Goal: Task Accomplishment & Management: Complete application form

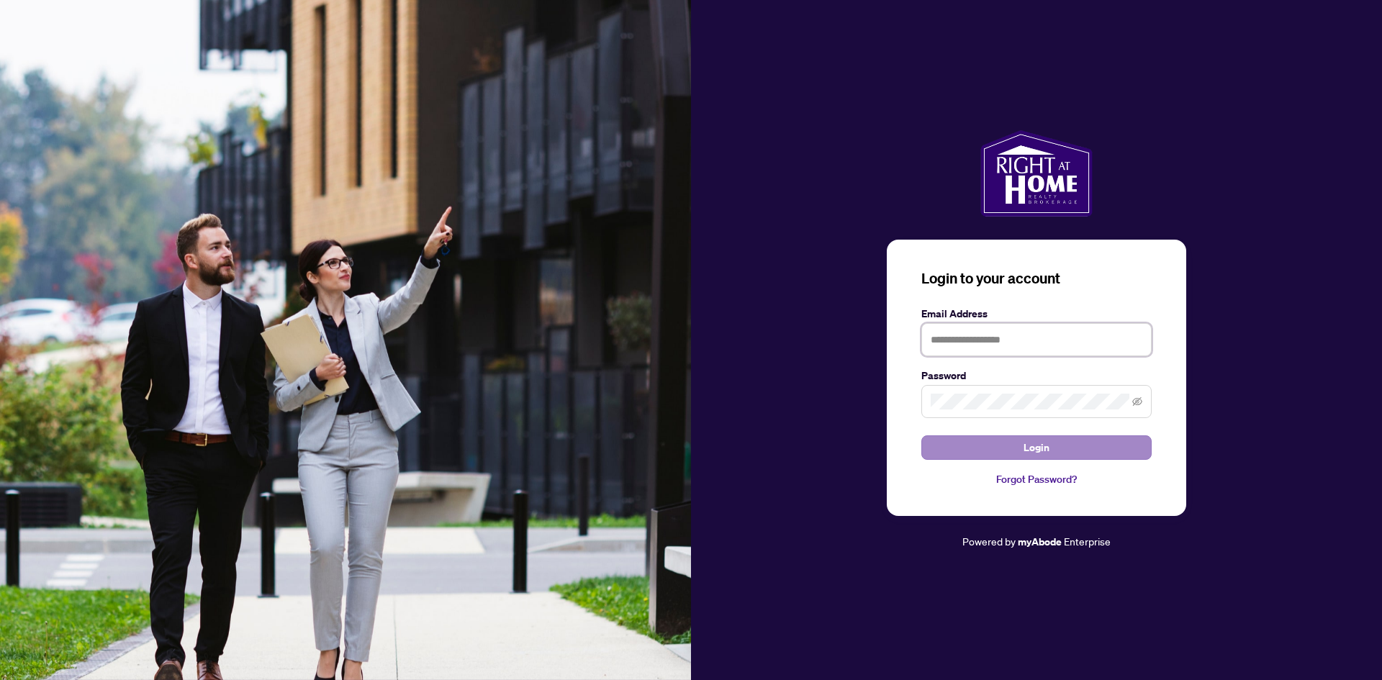
type input "**********"
click at [1023, 440] on button "Login" at bounding box center [1036, 447] width 230 height 24
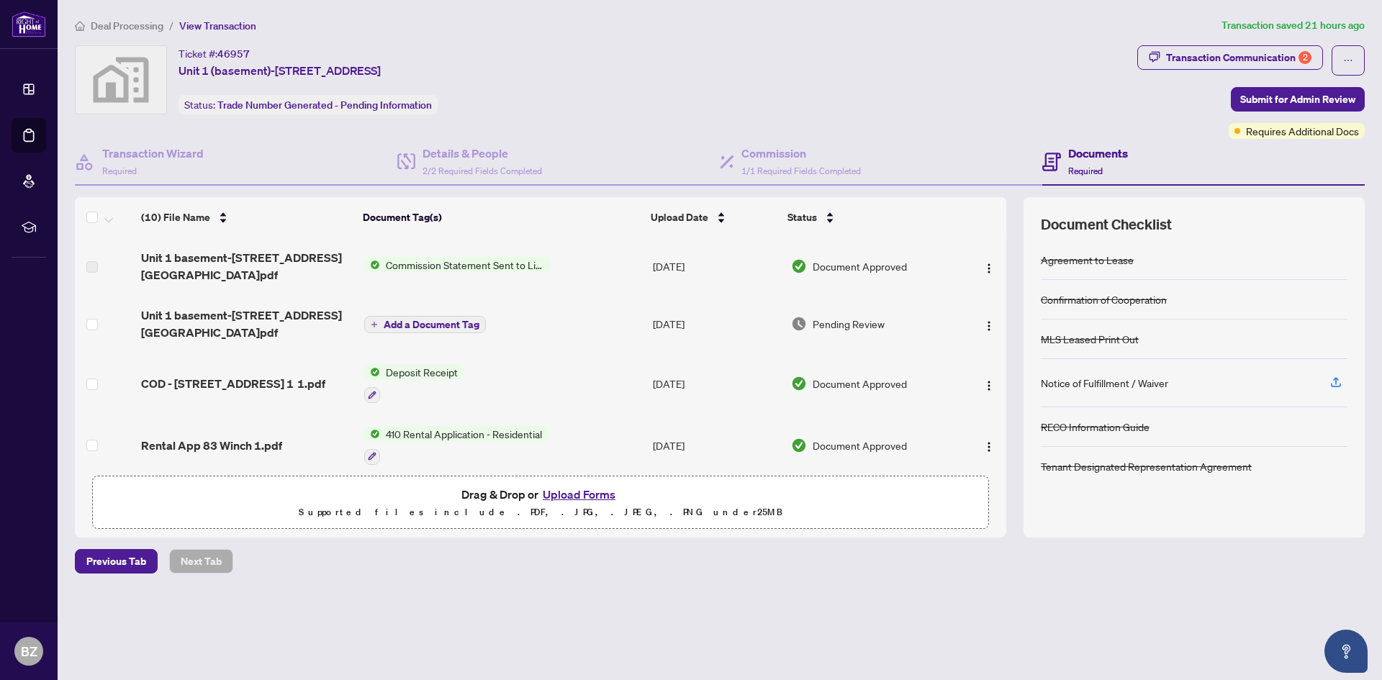
click at [1139, 384] on div "Notice of Fulfillment / Waiver" at bounding box center [1104, 383] width 127 height 16
click at [268, 316] on span "Unit 1 basement-83 Winchester Street TS.pdf" at bounding box center [247, 324] width 212 height 35
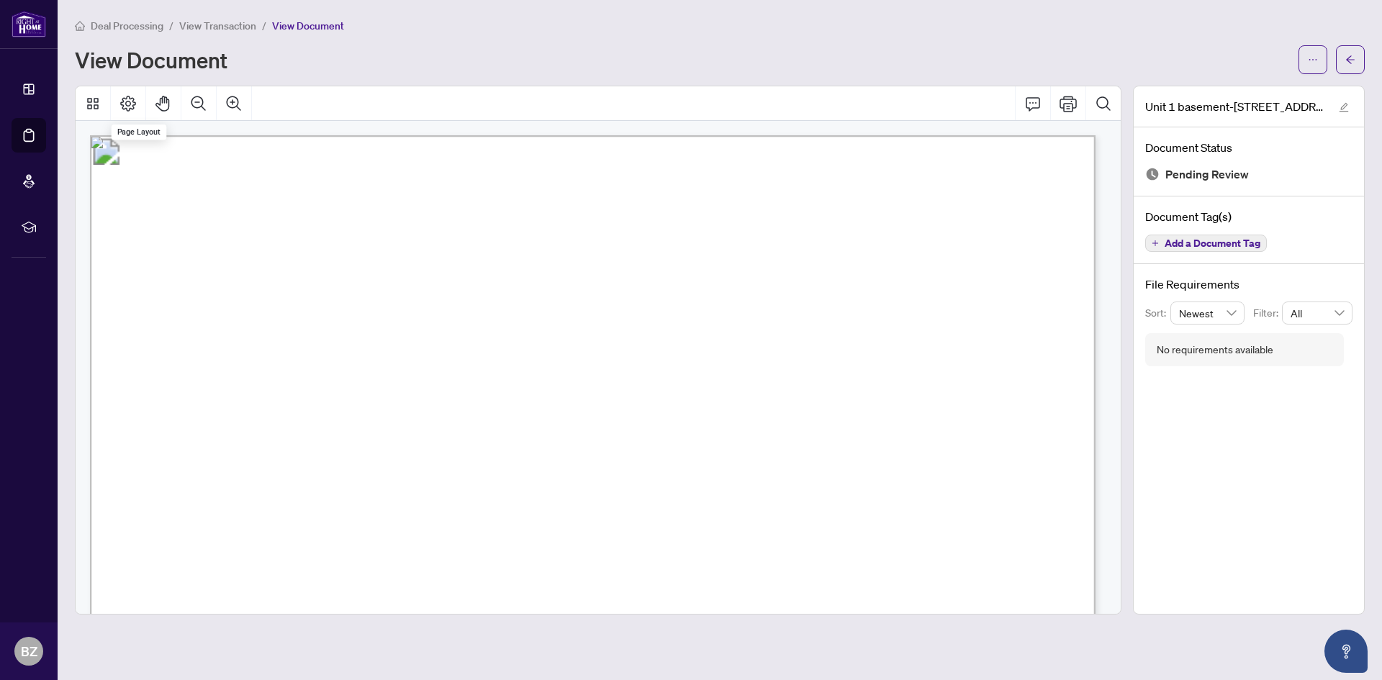
drag, startPoint x: 577, startPoint y: 300, endPoint x: 709, endPoint y: 242, distance: 144.0
click at [1058, 109] on button "Print" at bounding box center [1068, 103] width 35 height 35
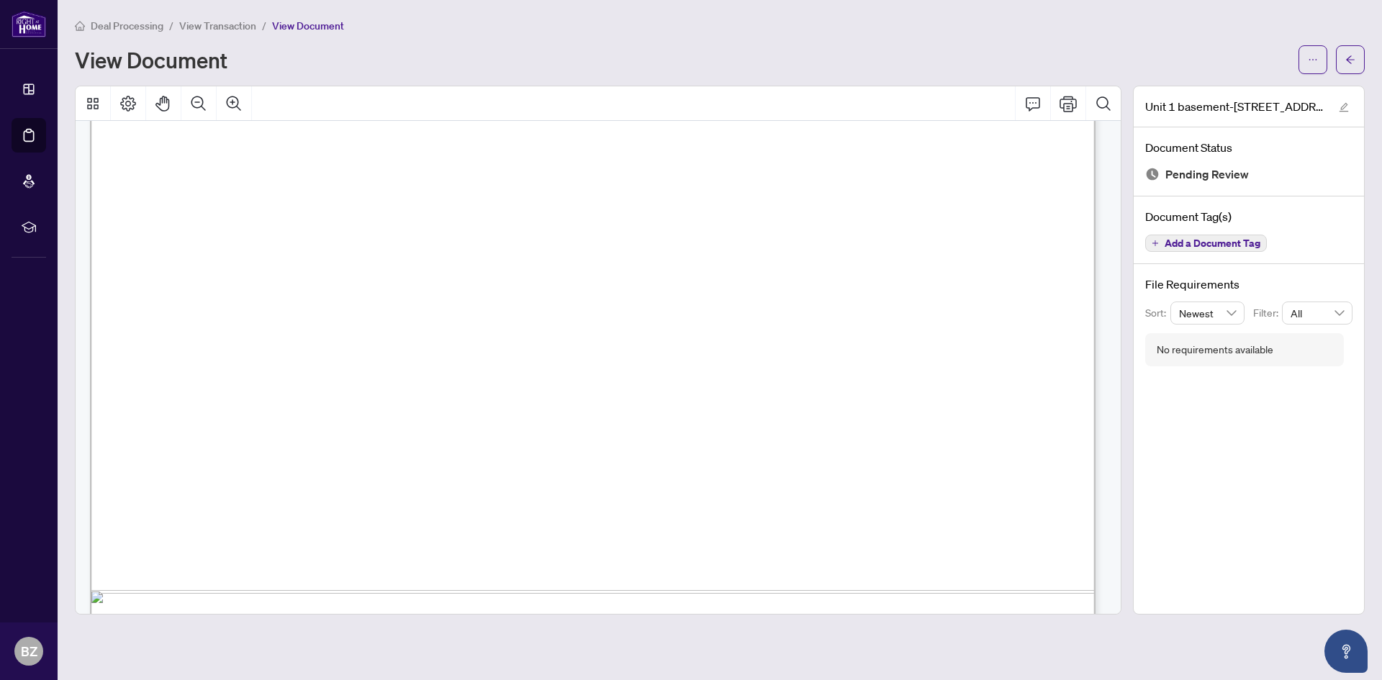
scroll to position [648, 0]
click at [1083, 102] on button "Print" at bounding box center [1068, 103] width 35 height 35
click at [814, 22] on div "Deal Processing / View Transaction / View Document" at bounding box center [720, 25] width 1290 height 17
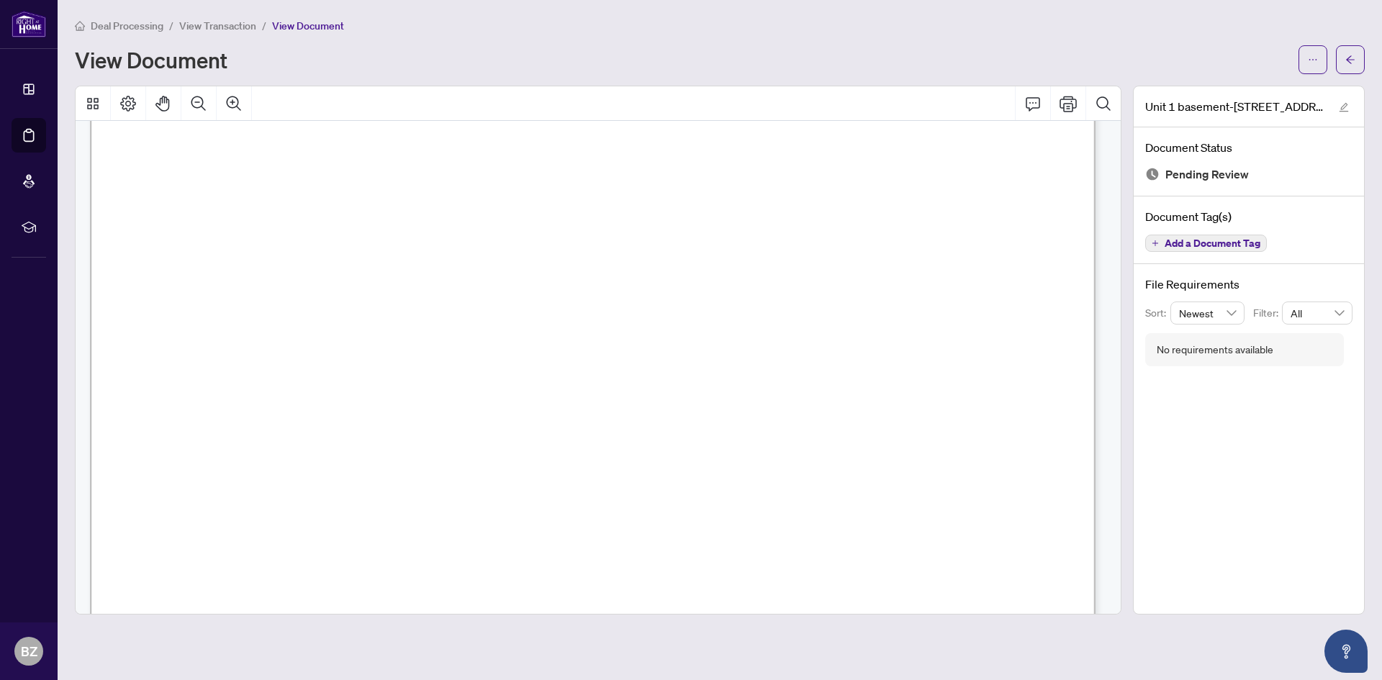
drag, startPoint x: 499, startPoint y: 571, endPoint x: 551, endPoint y: 513, distance: 77.5
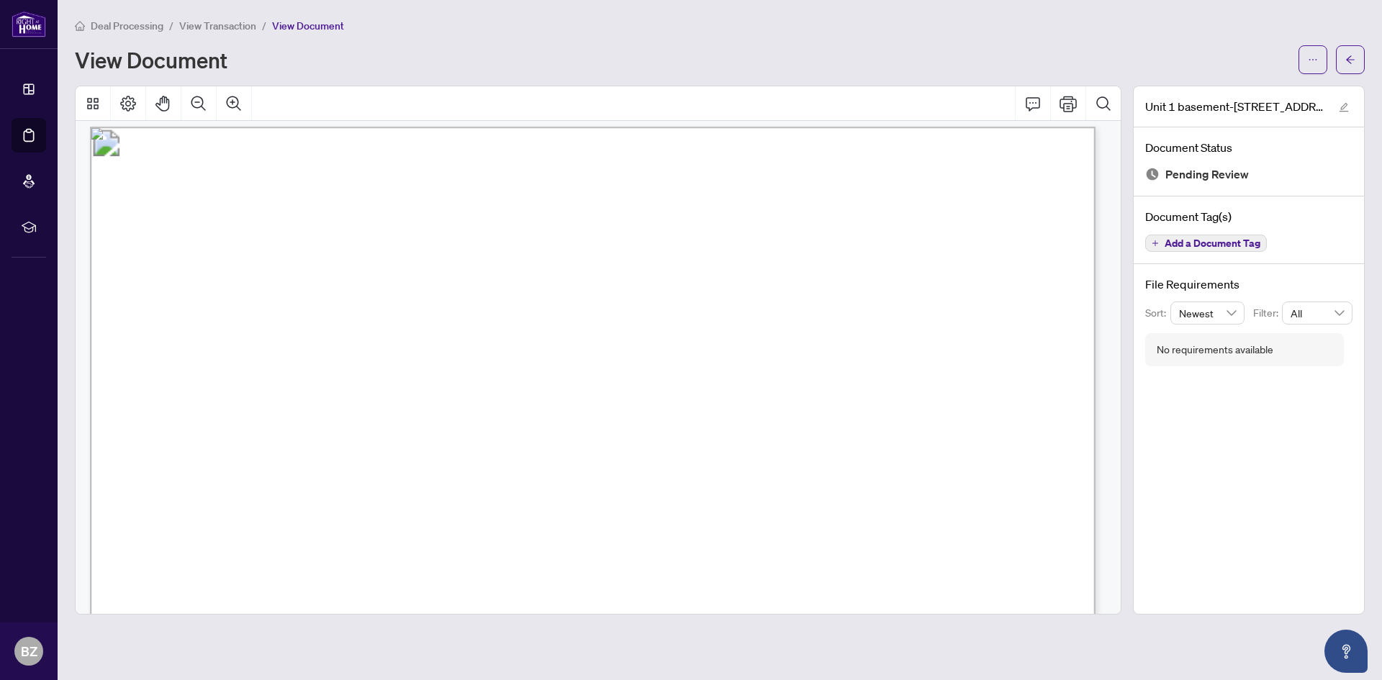
scroll to position [0, 0]
click at [1358, 68] on button "button" at bounding box center [1350, 59] width 29 height 29
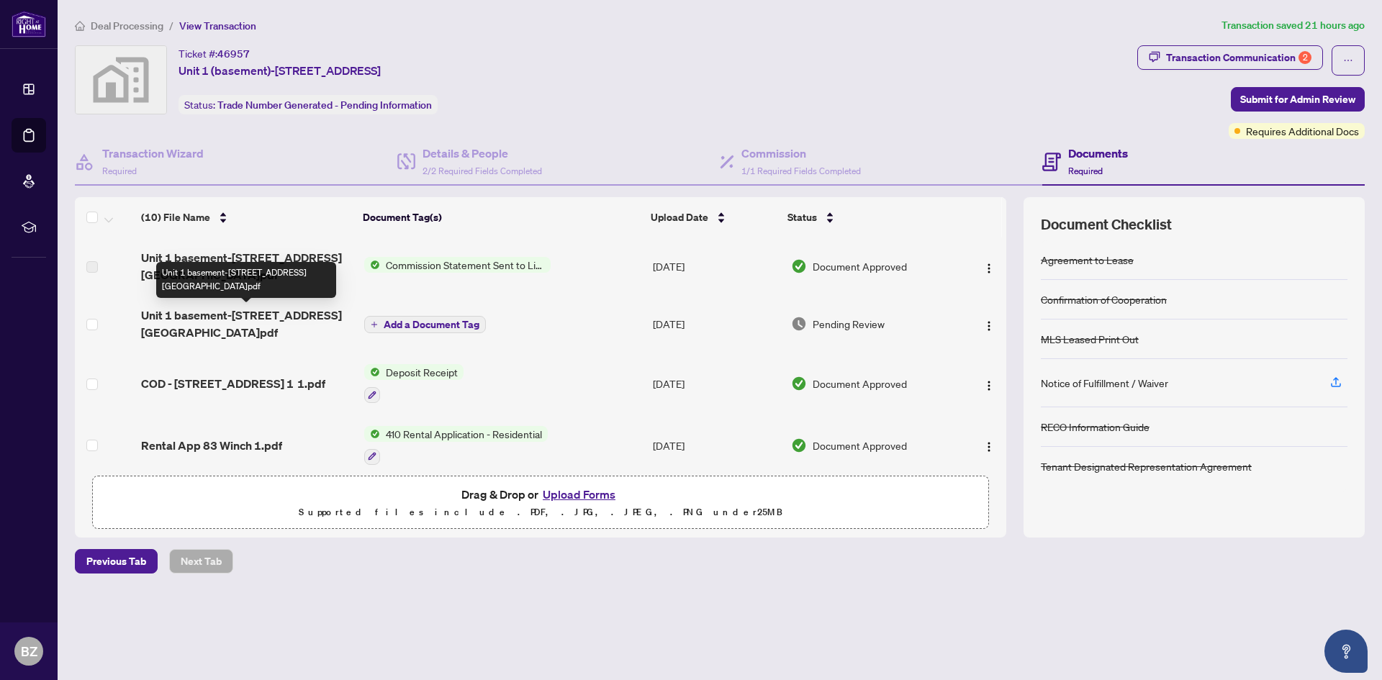
click at [280, 321] on span "Unit 1 basement-83 Winchester Street TS.pdf" at bounding box center [247, 324] width 212 height 35
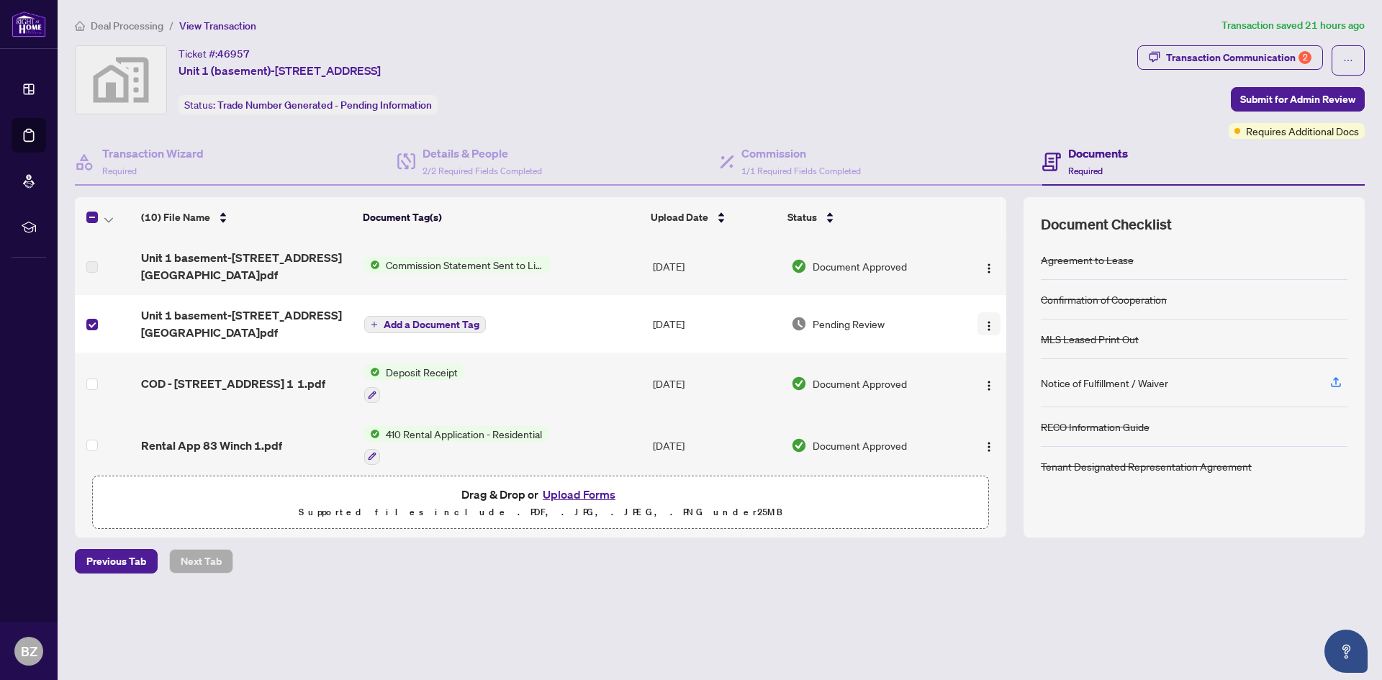
click at [986, 322] on img "button" at bounding box center [989, 326] width 12 height 12
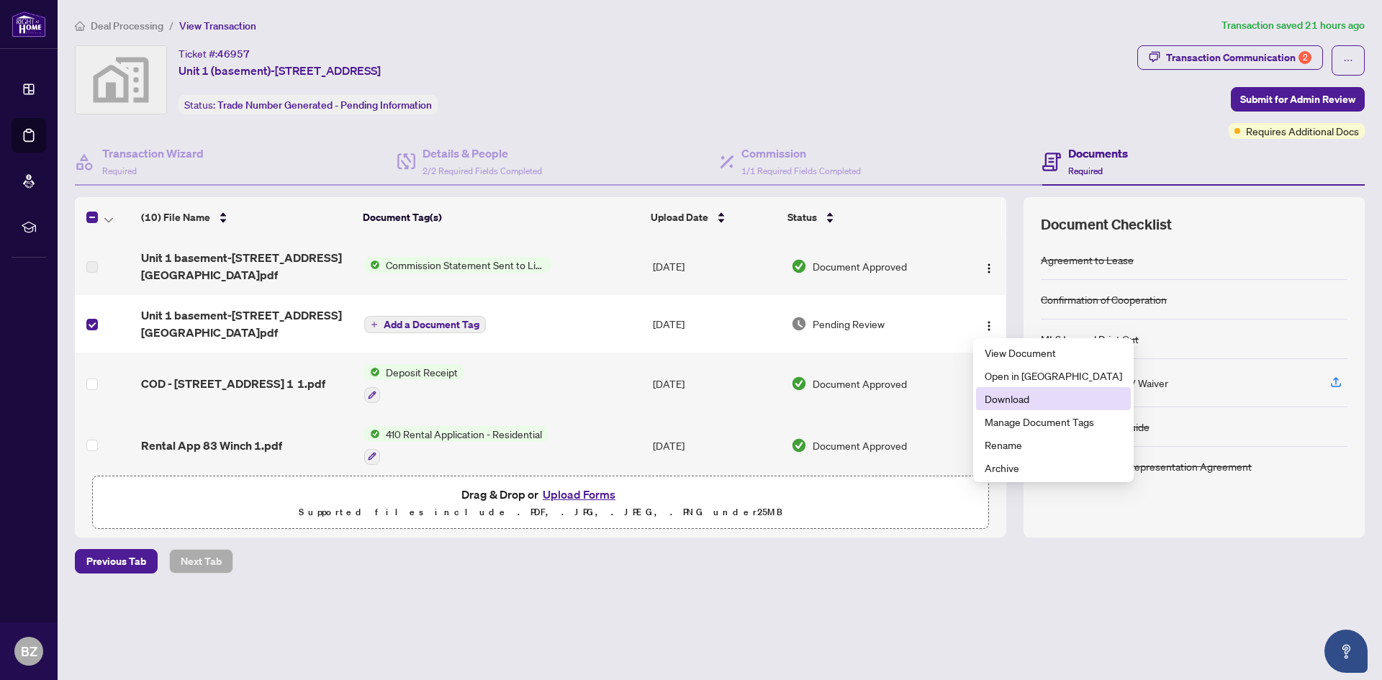
click at [1031, 404] on span "Download" at bounding box center [1053, 399] width 137 height 16
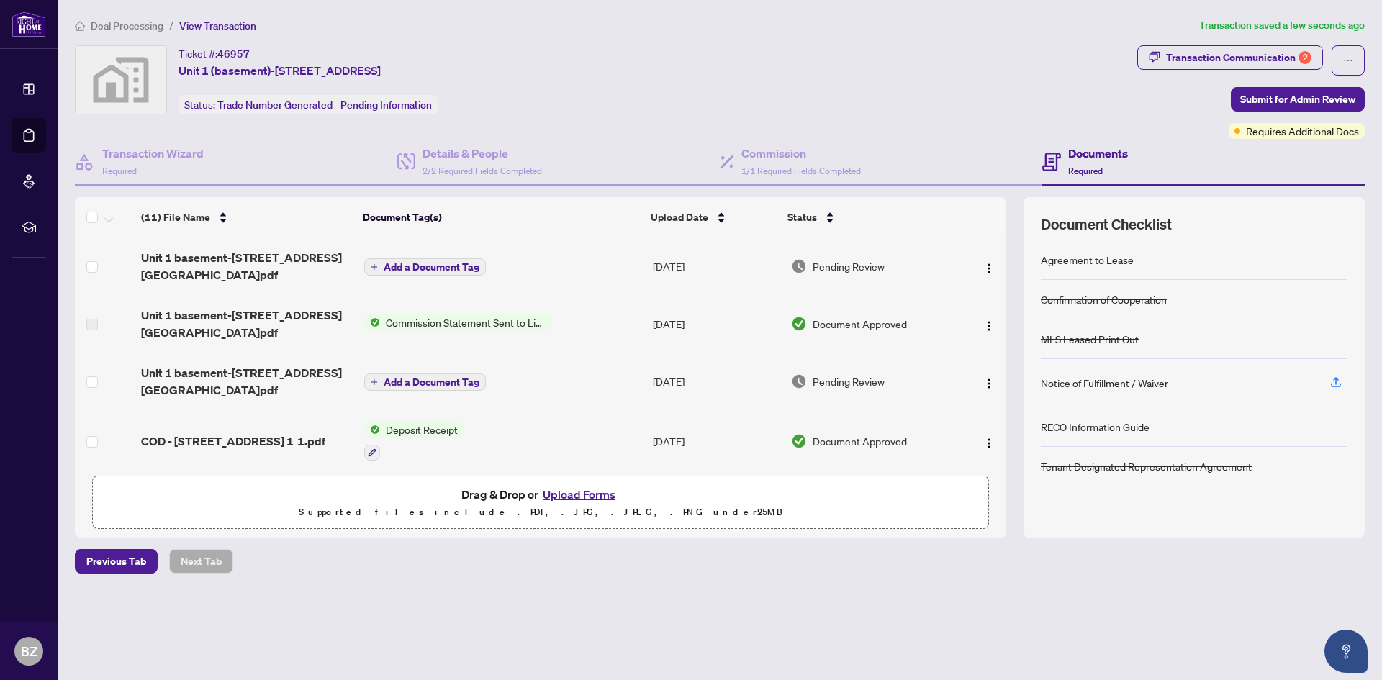
click at [394, 385] on span "Add a Document Tag" at bounding box center [432, 382] width 96 height 10
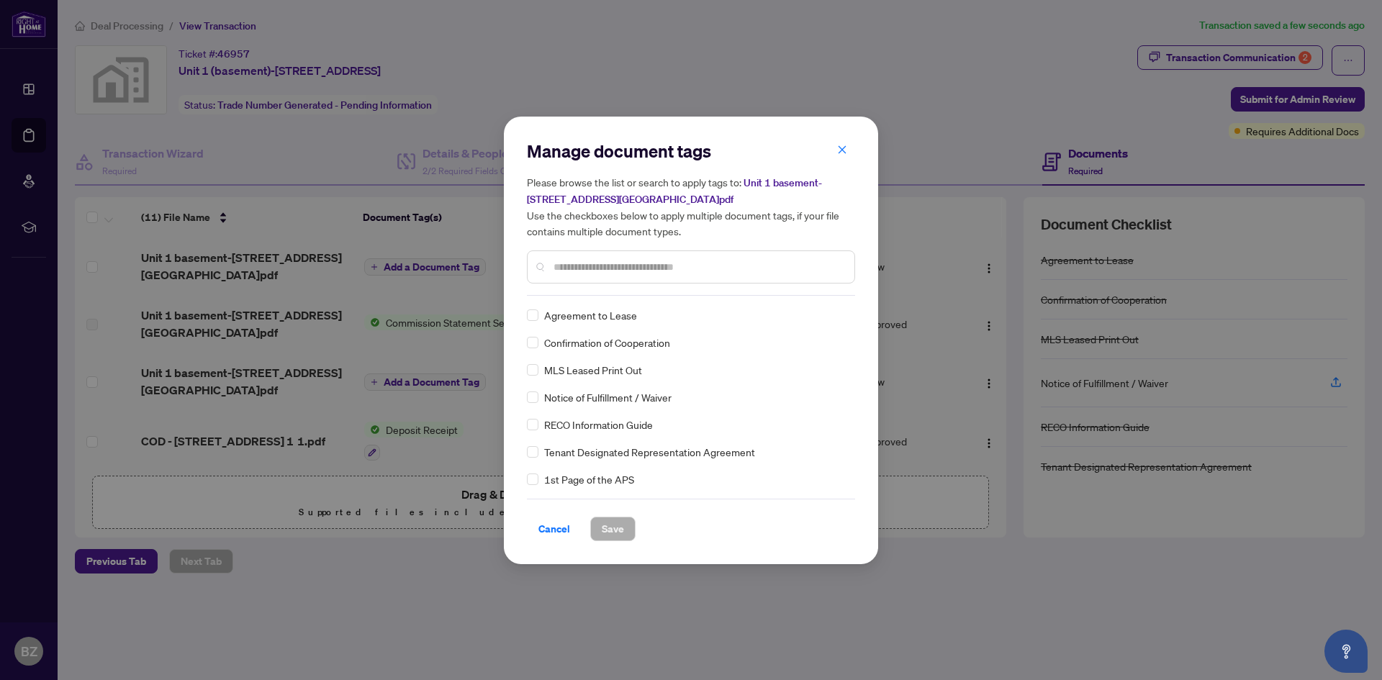
click at [839, 153] on icon "close" at bounding box center [842, 150] width 10 height 10
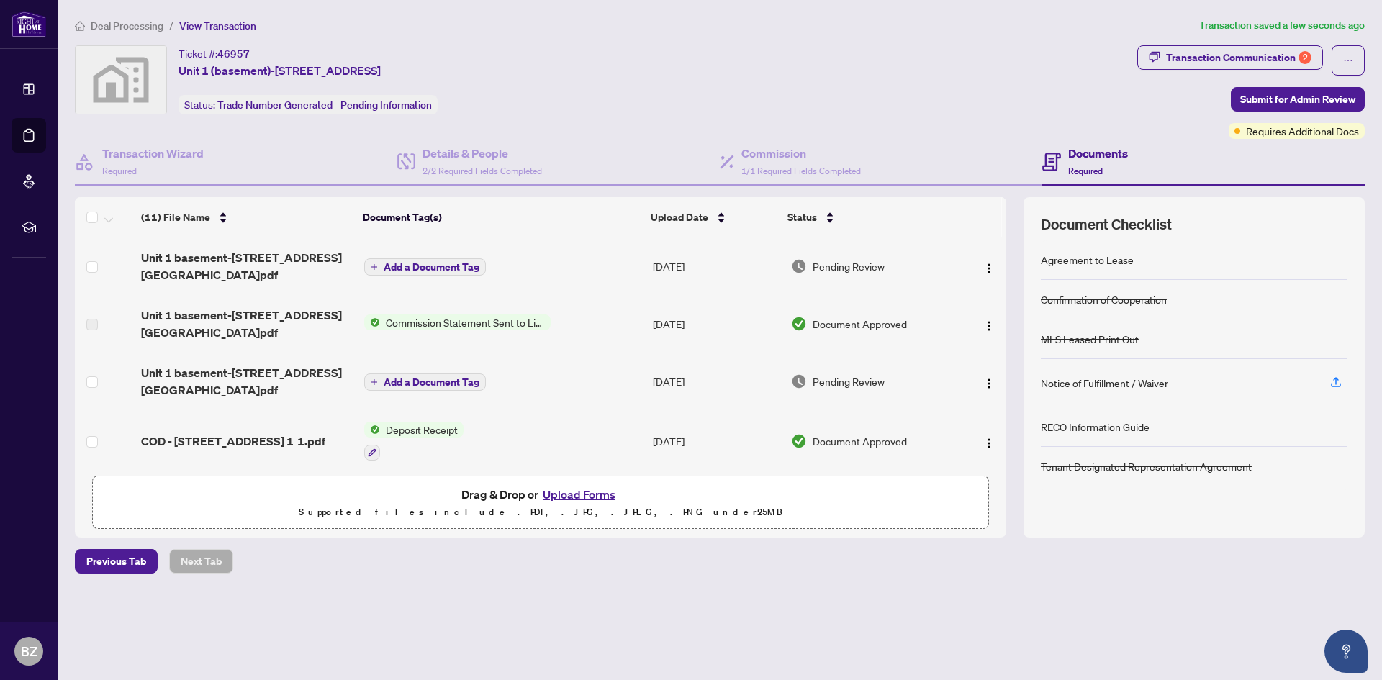
click at [410, 266] on span "Add a Document Tag" at bounding box center [432, 267] width 96 height 10
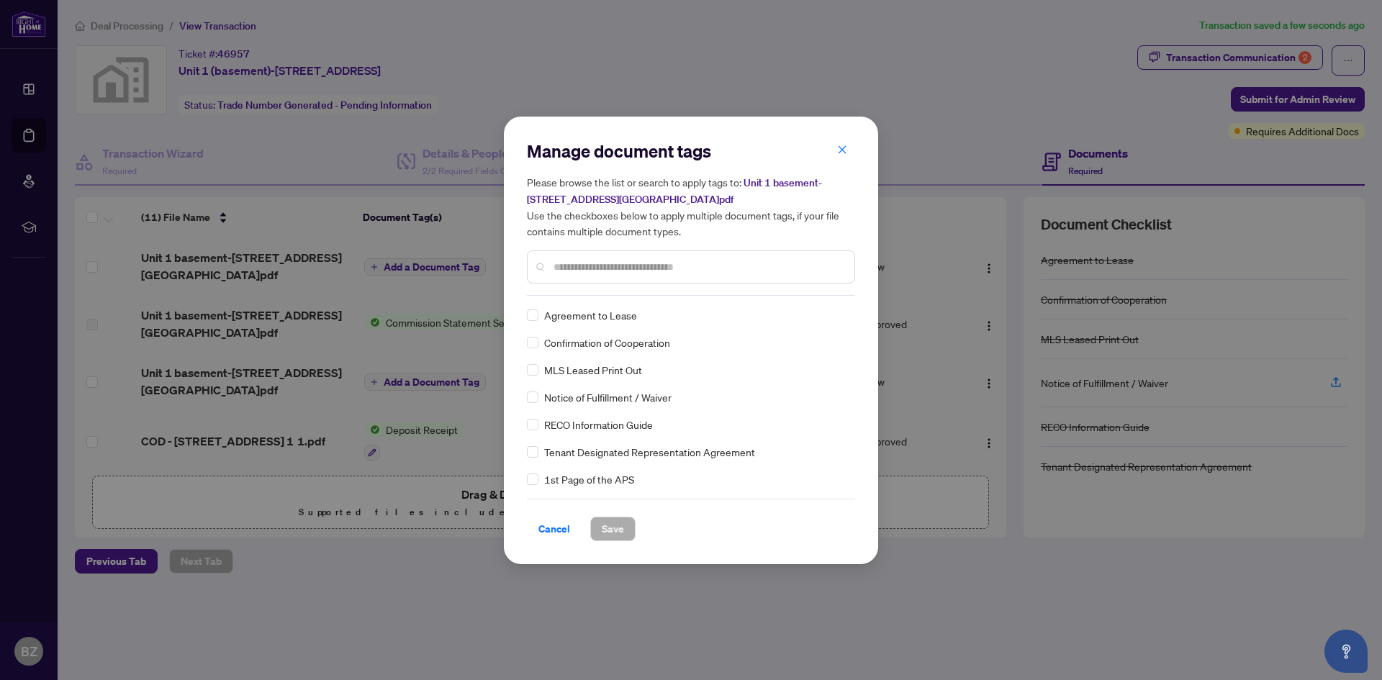
click at [640, 267] on input "text" at bounding box center [697, 267] width 289 height 16
type input "*****"
click at [593, 337] on span "Trade Sheet" at bounding box center [571, 343] width 55 height 16
click at [602, 530] on span "Save" at bounding box center [613, 528] width 22 height 23
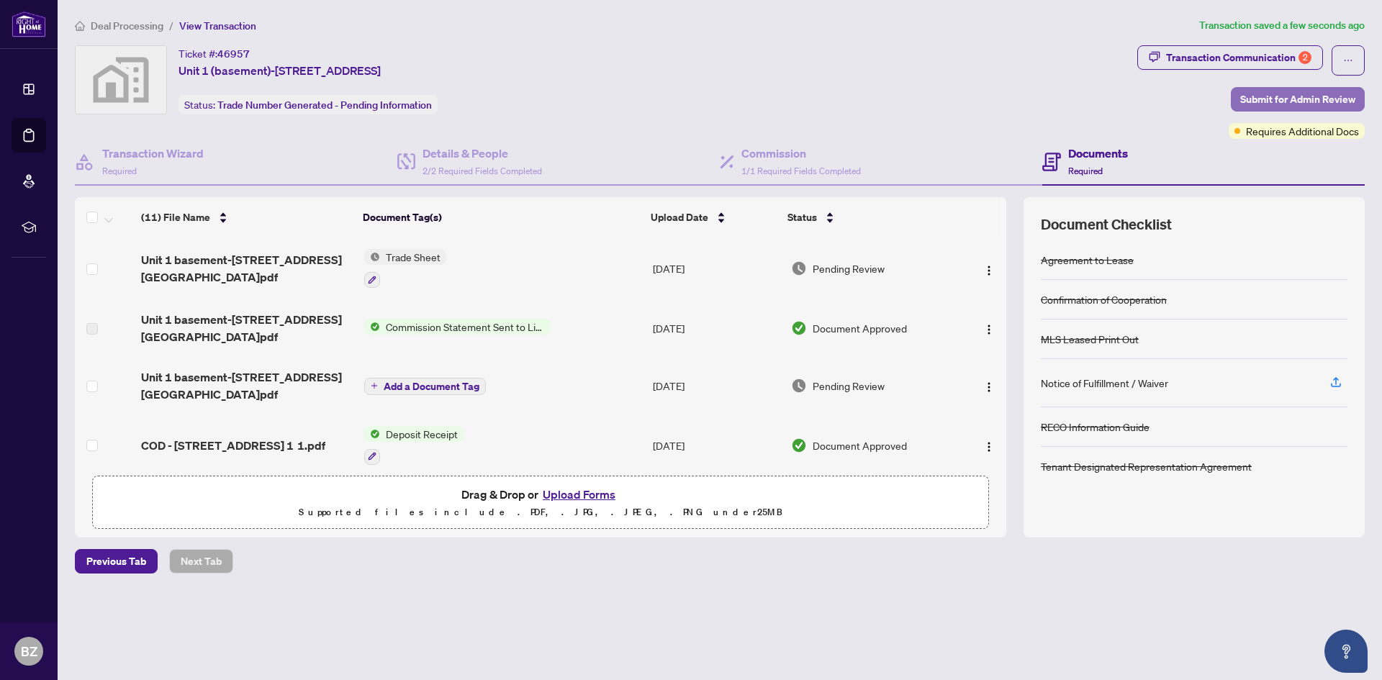
click at [1296, 96] on span "Submit for Admin Review" at bounding box center [1297, 99] width 115 height 23
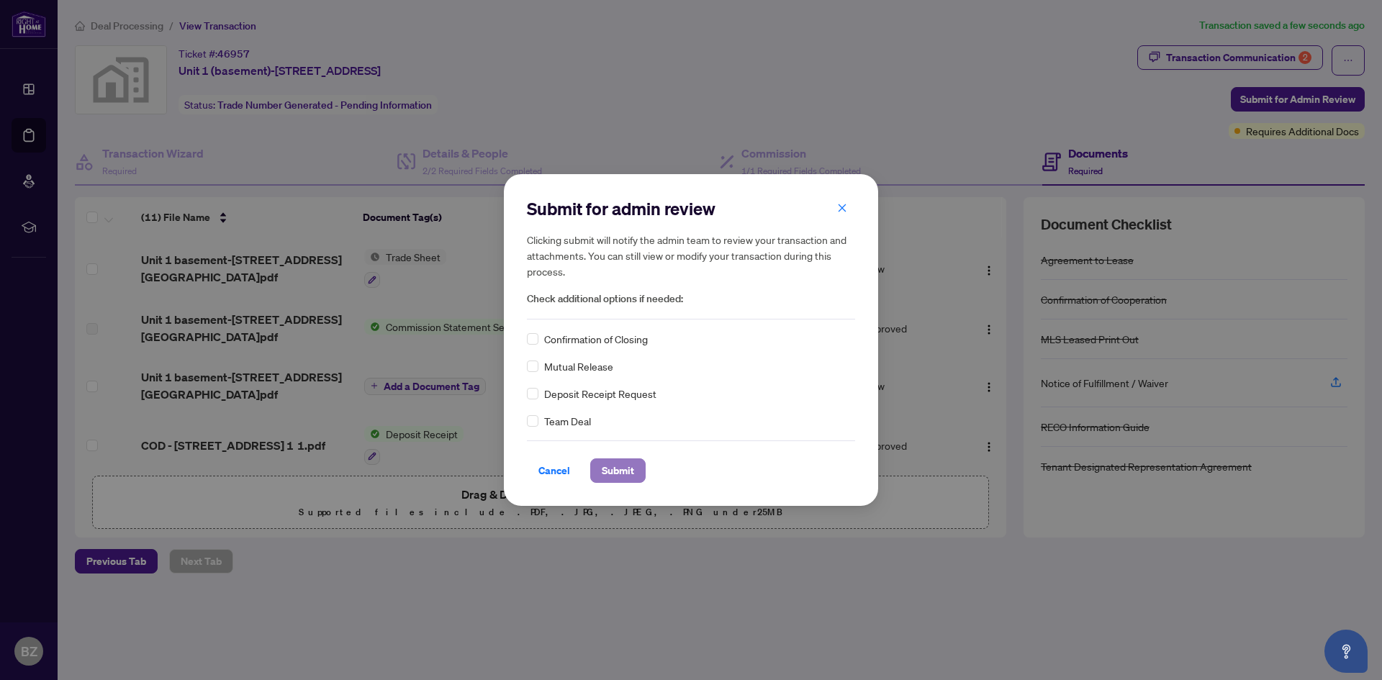
click at [605, 466] on span "Submit" at bounding box center [618, 470] width 32 height 23
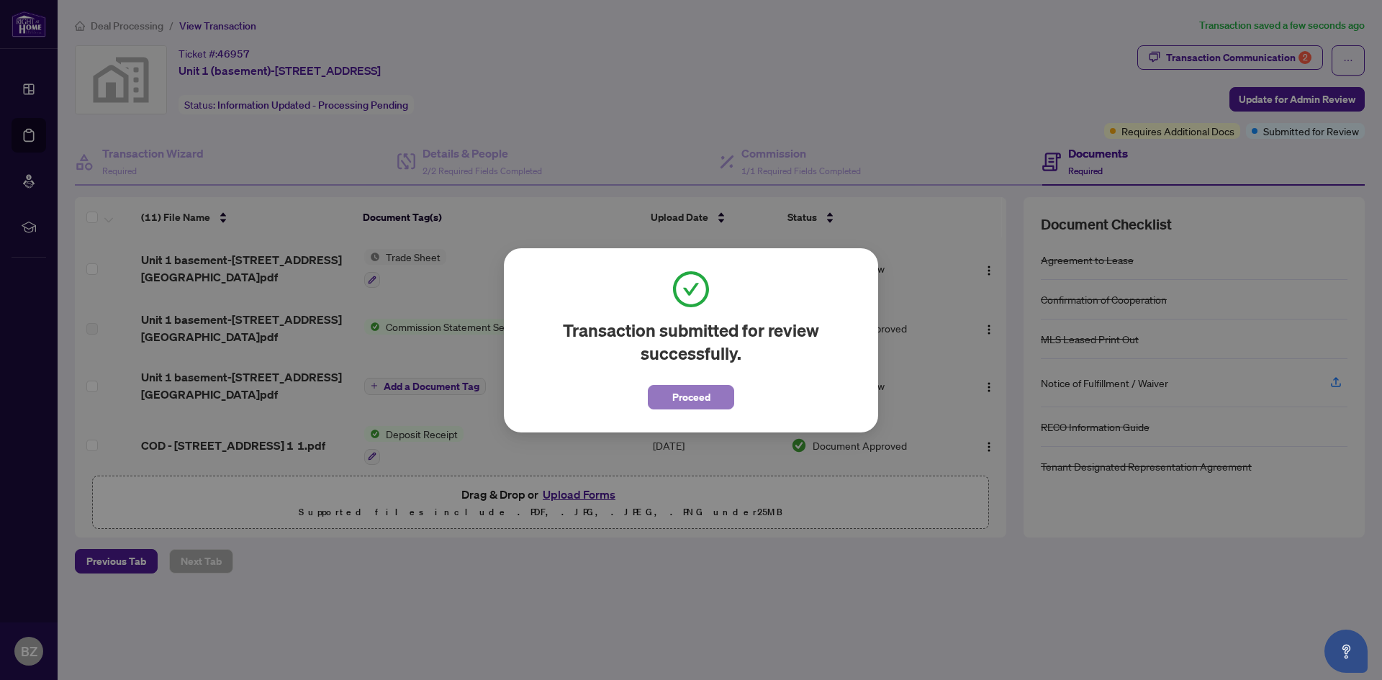
click at [689, 393] on span "Proceed" at bounding box center [691, 397] width 38 height 23
